Goal: Transaction & Acquisition: Purchase product/service

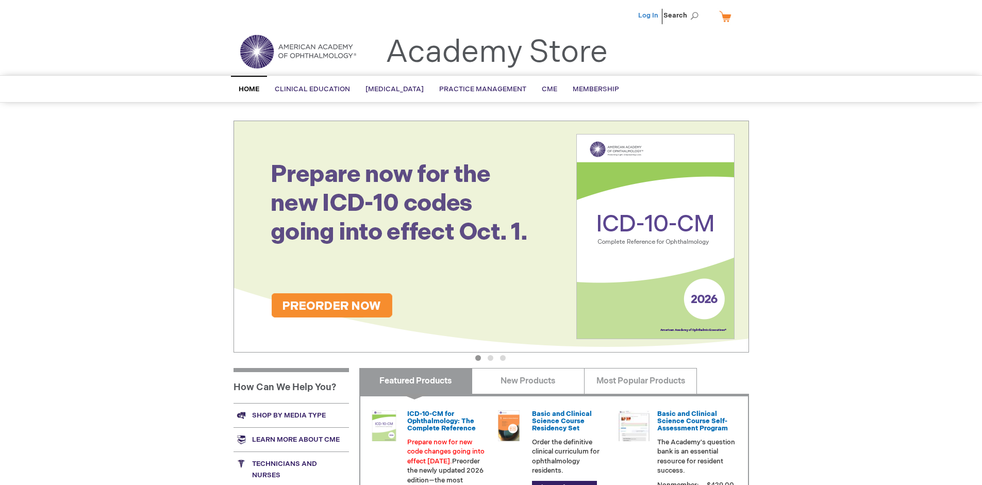
click at [649, 15] on link "Log In" at bounding box center [648, 15] width 20 height 8
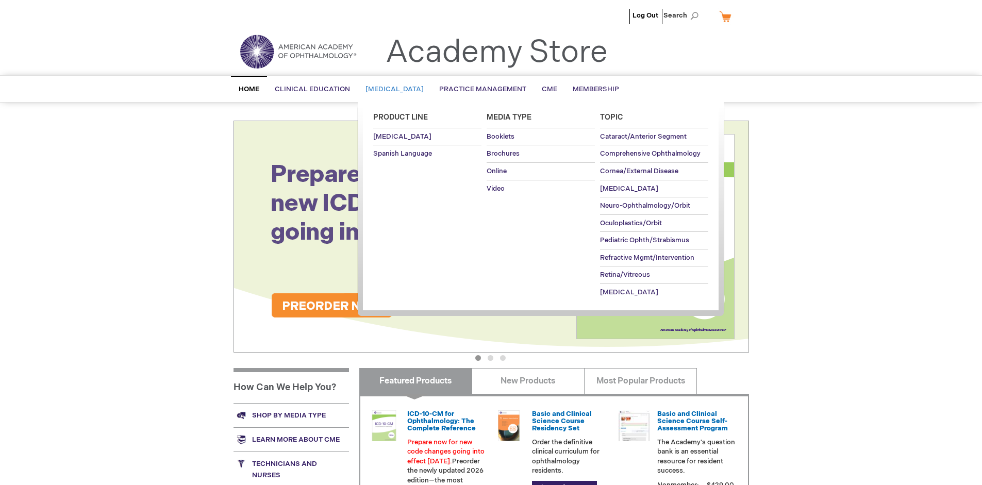
click at [398, 89] on span "[MEDICAL_DATA]" at bounding box center [394, 89] width 58 height 8
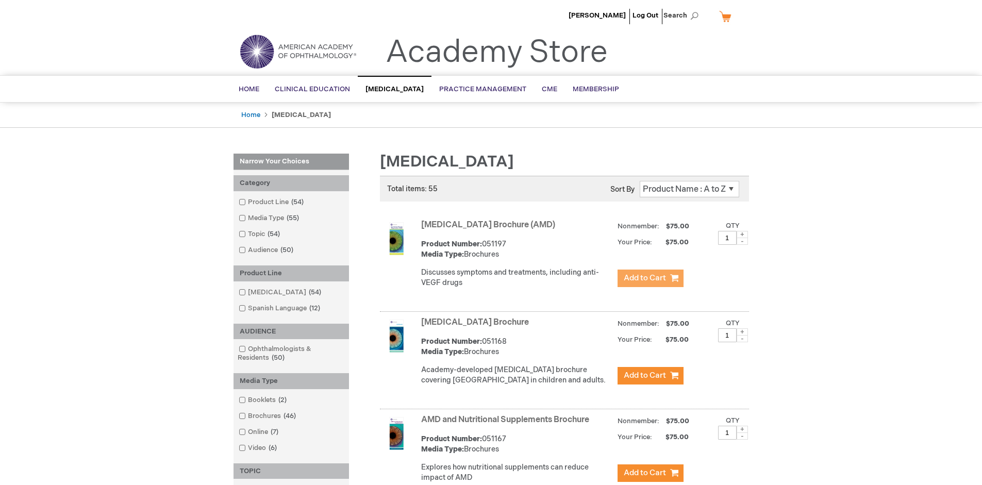
click at [650, 278] on span "Add to Cart" at bounding box center [644, 278] width 42 height 10
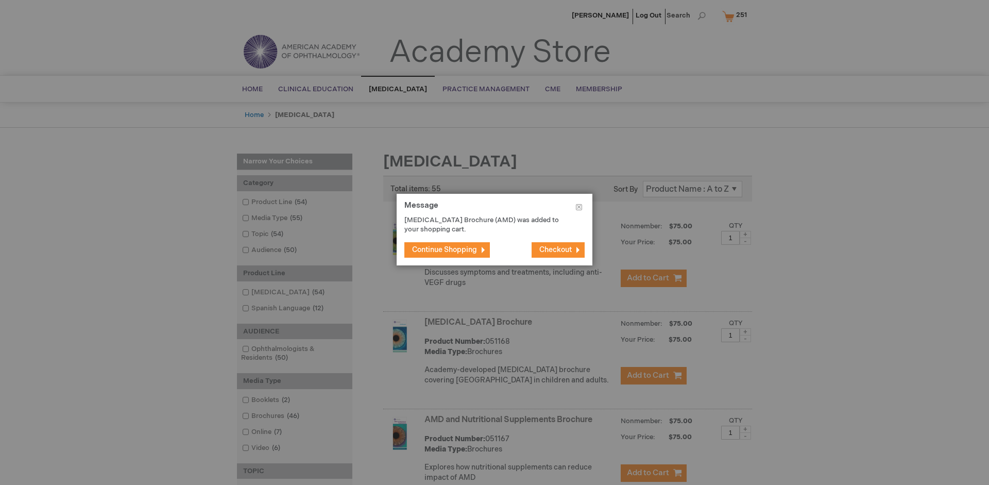
click at [445, 249] on span "Continue Shopping" at bounding box center [444, 249] width 65 height 9
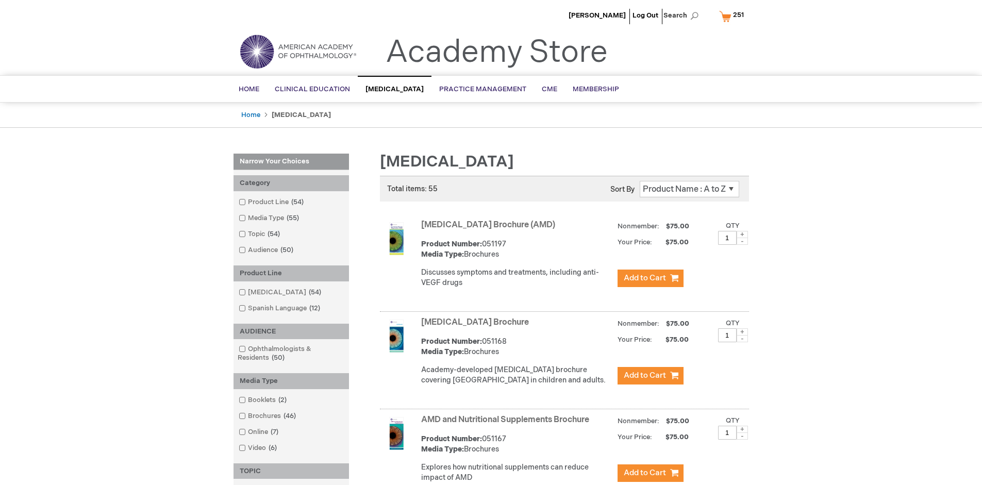
click at [507, 425] on link "AMD and Nutritional Supplements Brochure" at bounding box center [505, 420] width 168 height 10
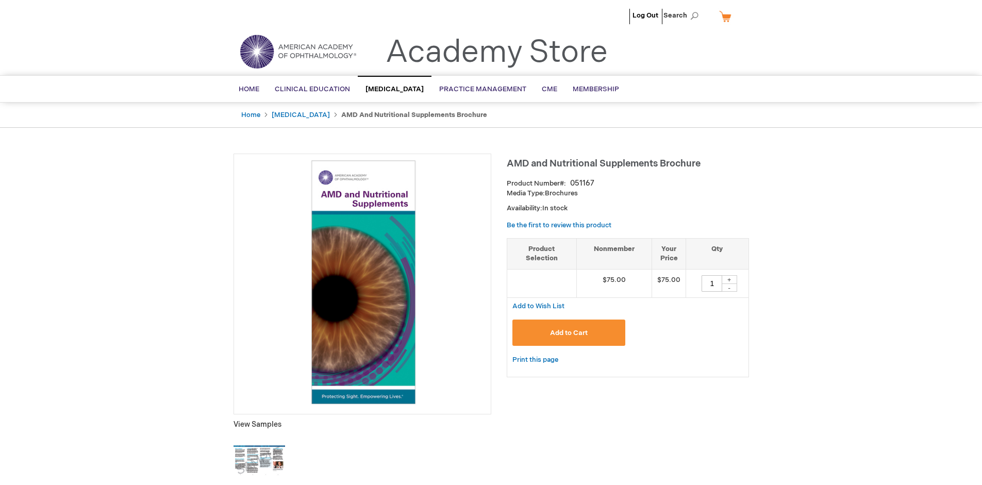
type input "1"
click at [568, 332] on span "Add to Cart" at bounding box center [569, 333] width 38 height 8
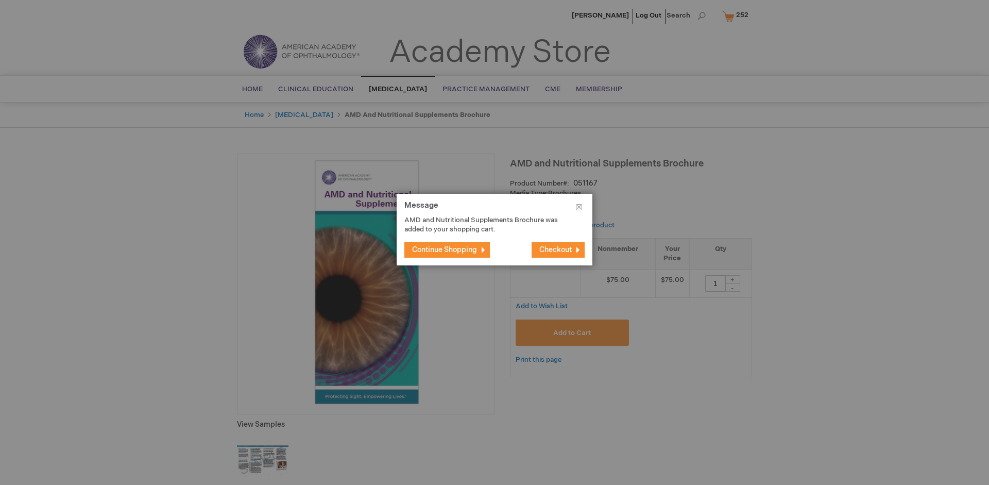
click at [445, 249] on span "Continue Shopping" at bounding box center [444, 249] width 65 height 9
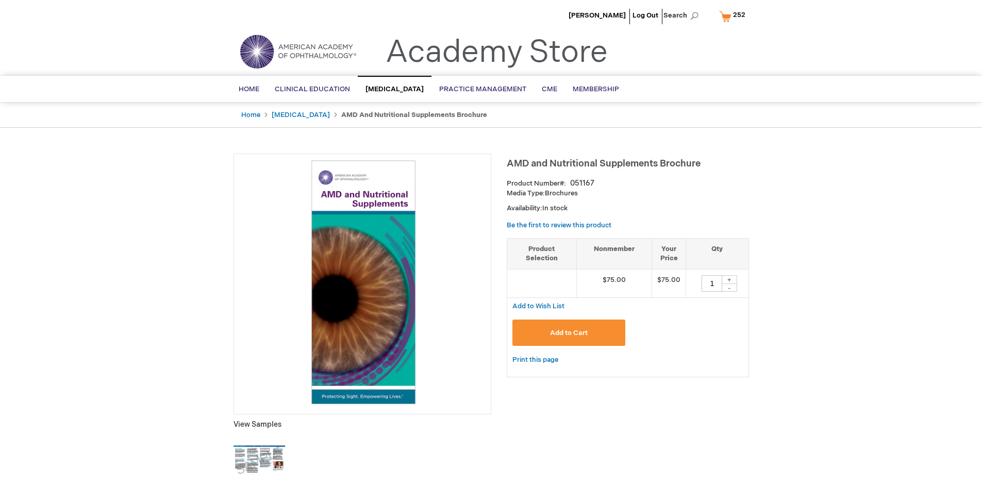
click at [734, 16] on span "252" at bounding box center [739, 15] width 12 height 8
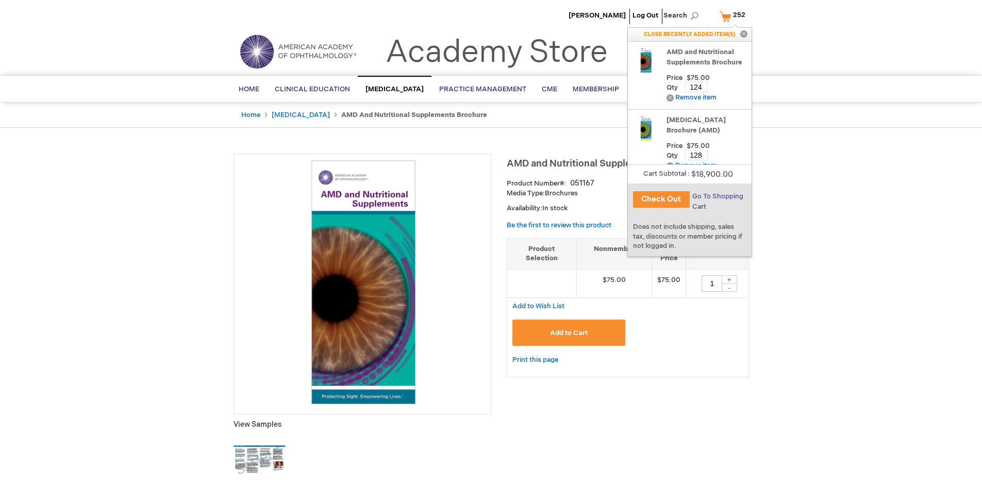
click at [716, 196] on span "Go To Shopping Cart" at bounding box center [717, 201] width 51 height 19
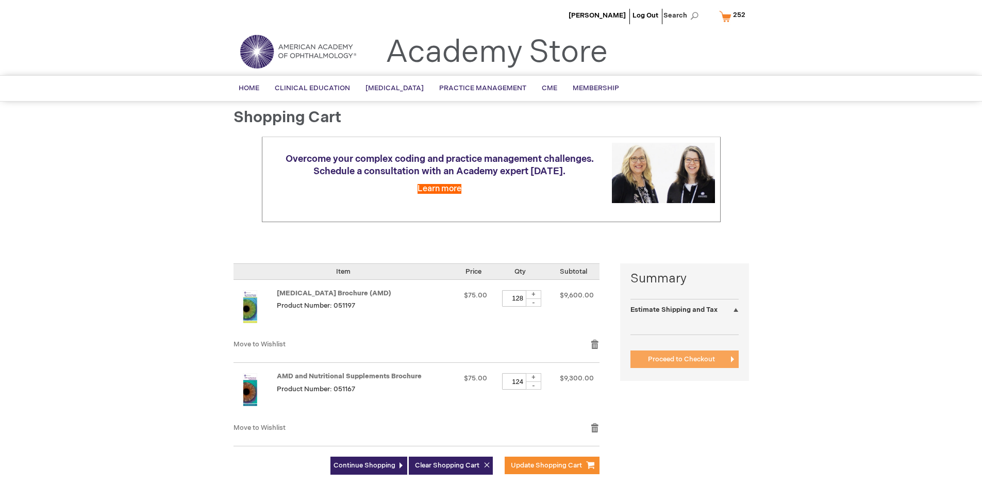
click at [681, 359] on span "Proceed to Checkout" at bounding box center [681, 359] width 67 height 8
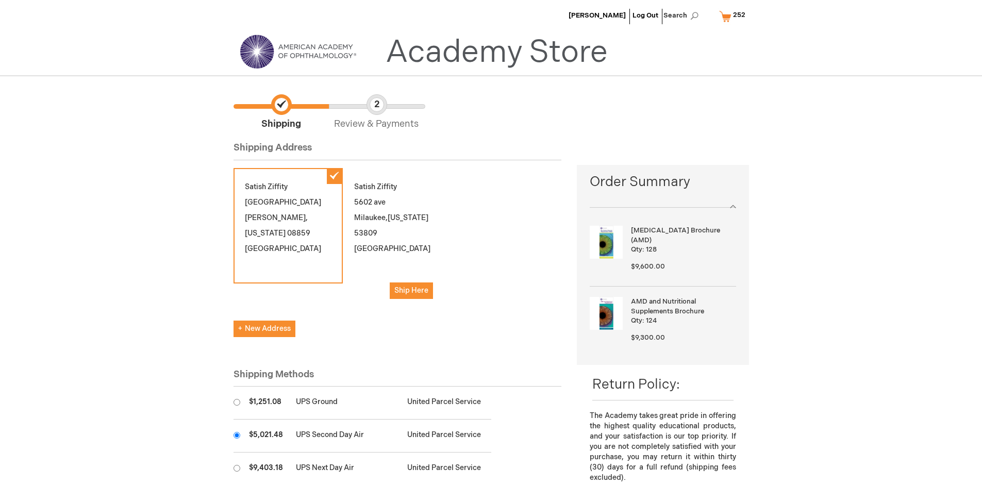
click at [237, 435] on input "radio" at bounding box center [236, 435] width 7 height 7
